Goal: Transaction & Acquisition: Purchase product/service

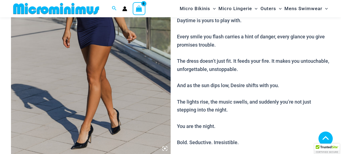
scroll to position [541, 0]
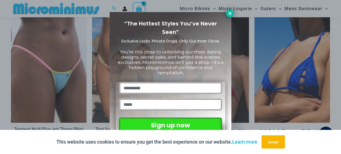
click at [229, 14] on icon at bounding box center [229, 13] width 3 height 3
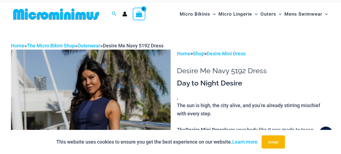
scroll to position [5, 0]
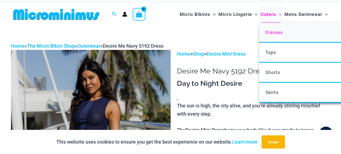
click at [271, 33] on span "Dresses" at bounding box center [273, 32] width 17 height 6
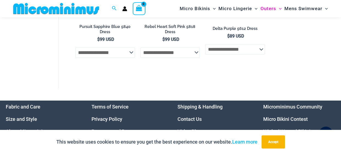
scroll to position [433, 0]
